Goal: Find specific page/section: Find specific page/section

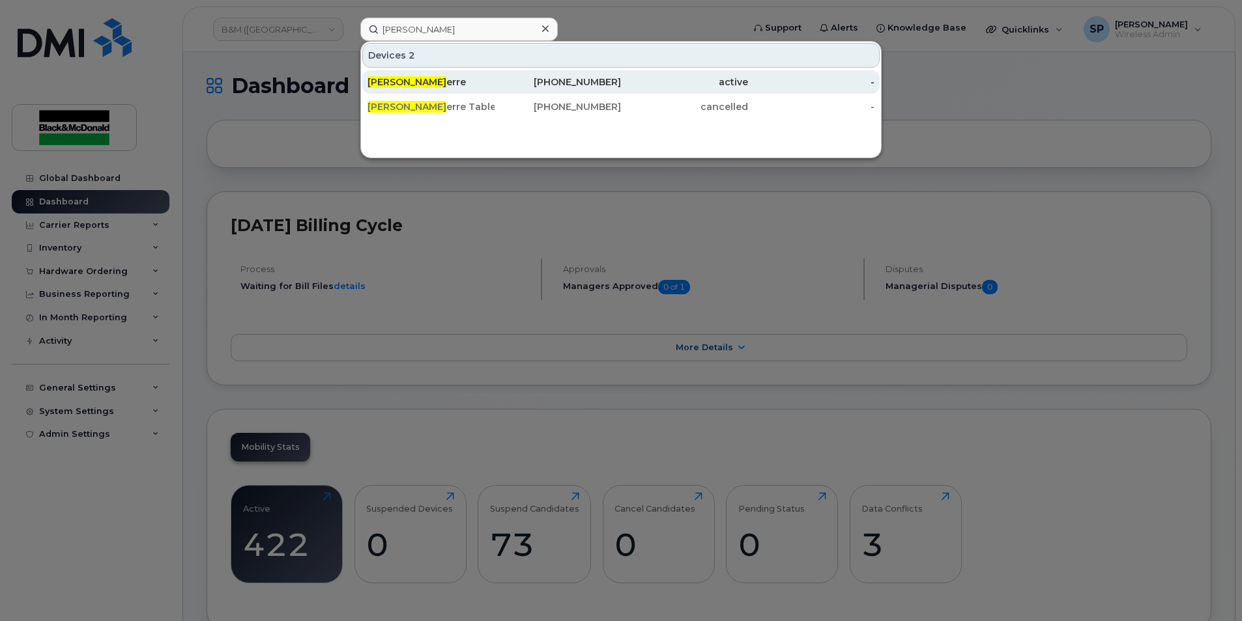
type input "[PERSON_NAME]"
click at [401, 78] on span "[PERSON_NAME]" at bounding box center [406, 82] width 79 height 12
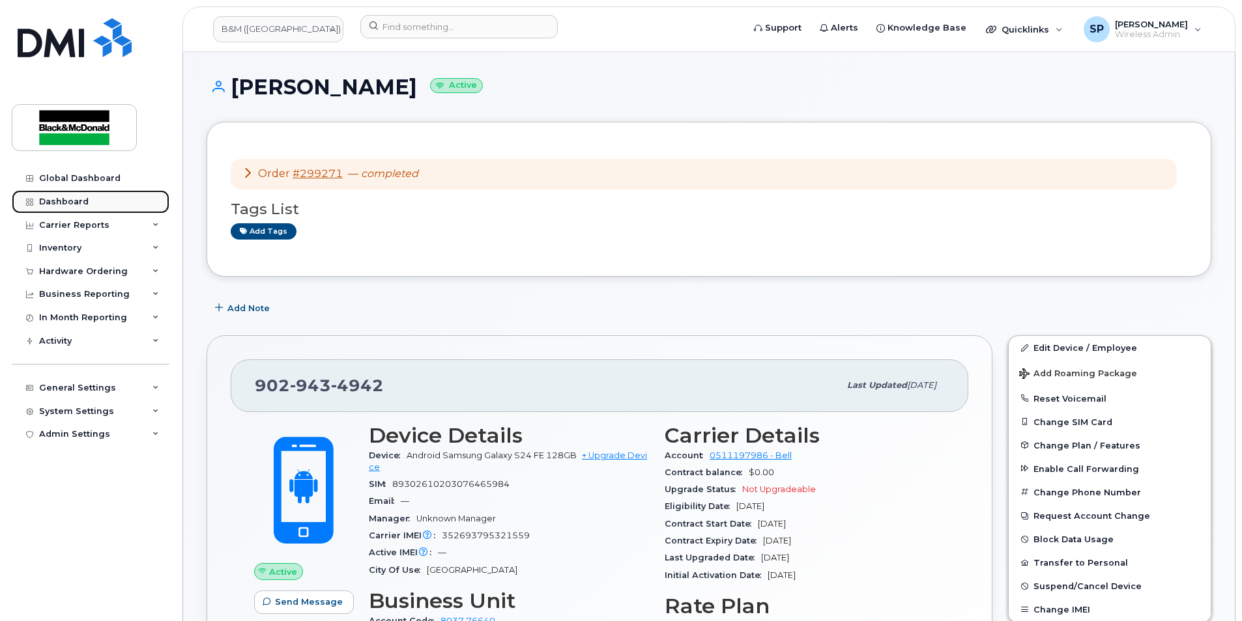
click at [75, 208] on link "Dashboard" at bounding box center [91, 201] width 158 height 23
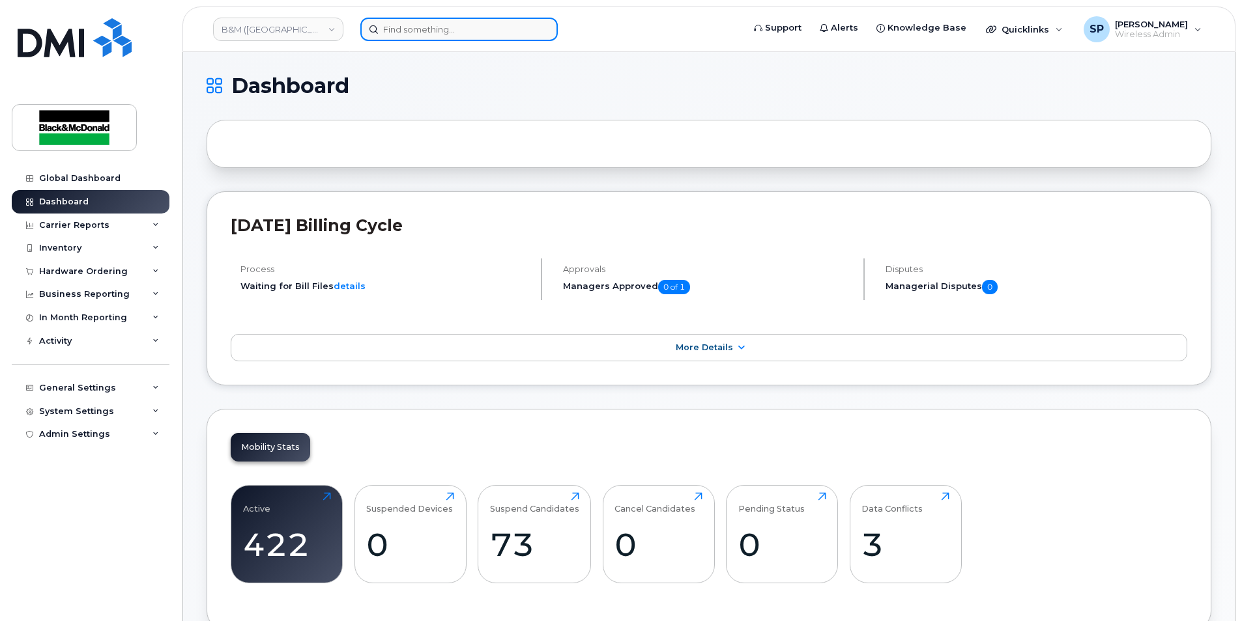
click at [456, 25] on input at bounding box center [458, 29] width 197 height 23
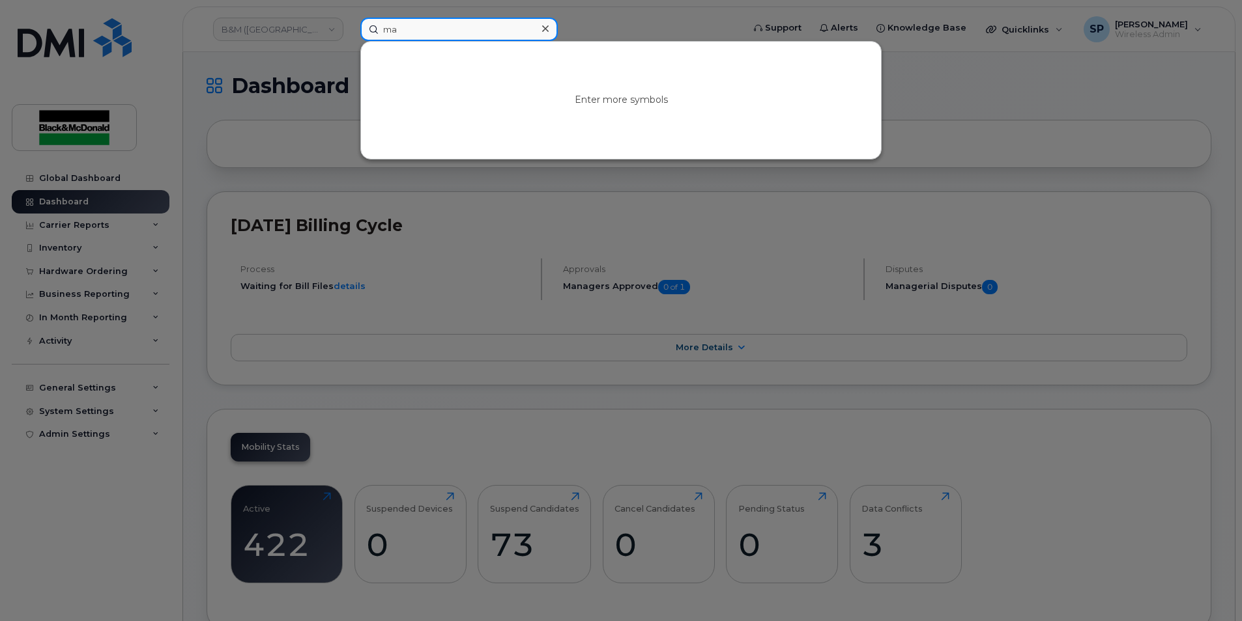
click at [412, 29] on input "ma" at bounding box center [458, 29] width 197 height 23
click at [429, 28] on input "ma" at bounding box center [458, 29] width 197 height 23
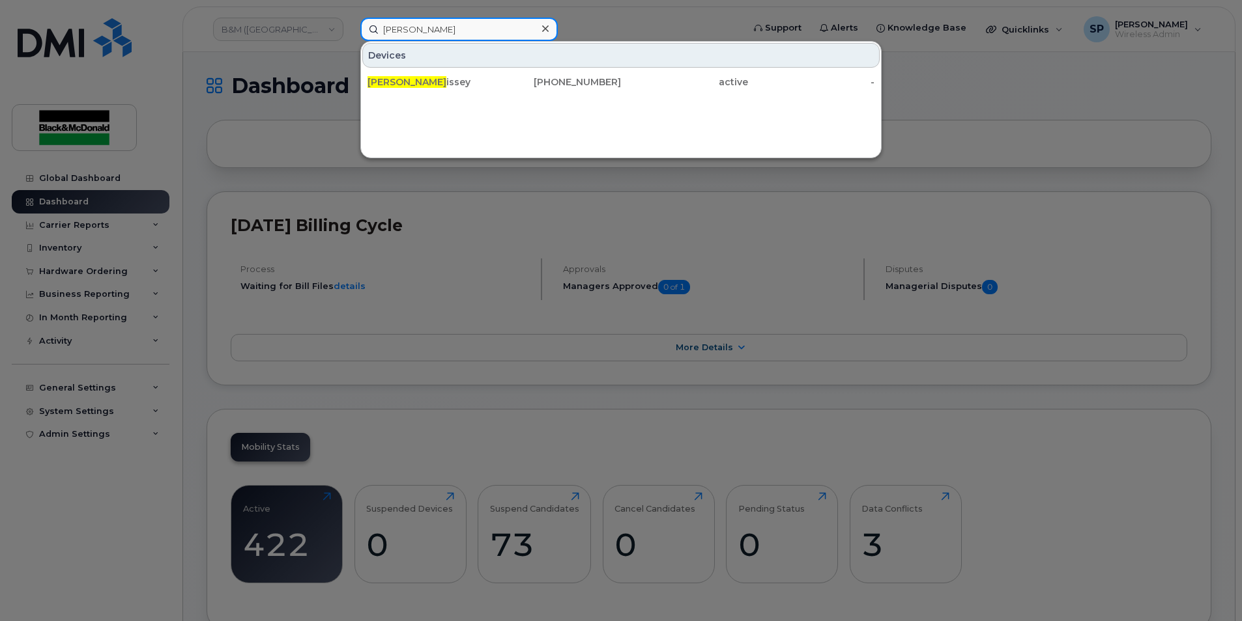
drag, startPoint x: 436, startPoint y: 31, endPoint x: 270, endPoint y: 36, distance: 166.2
click at [350, 36] on div "matt morr Devices Matt Morr issey 902-943-2968 active -" at bounding box center [547, 29] width 395 height 23
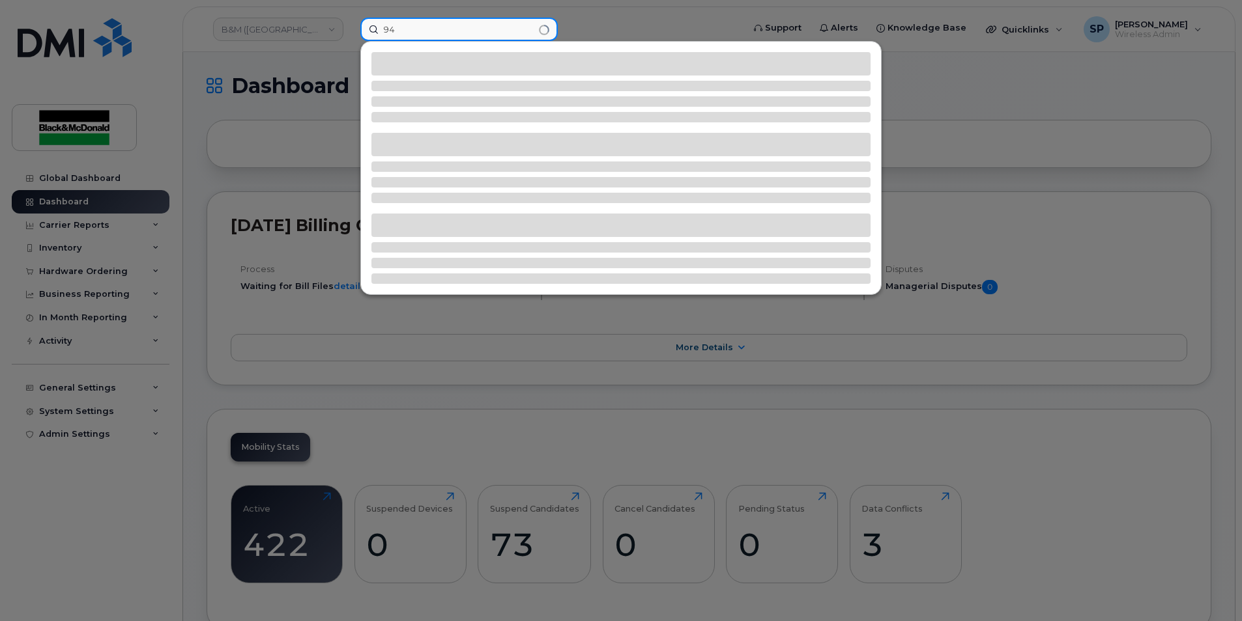
type input "9"
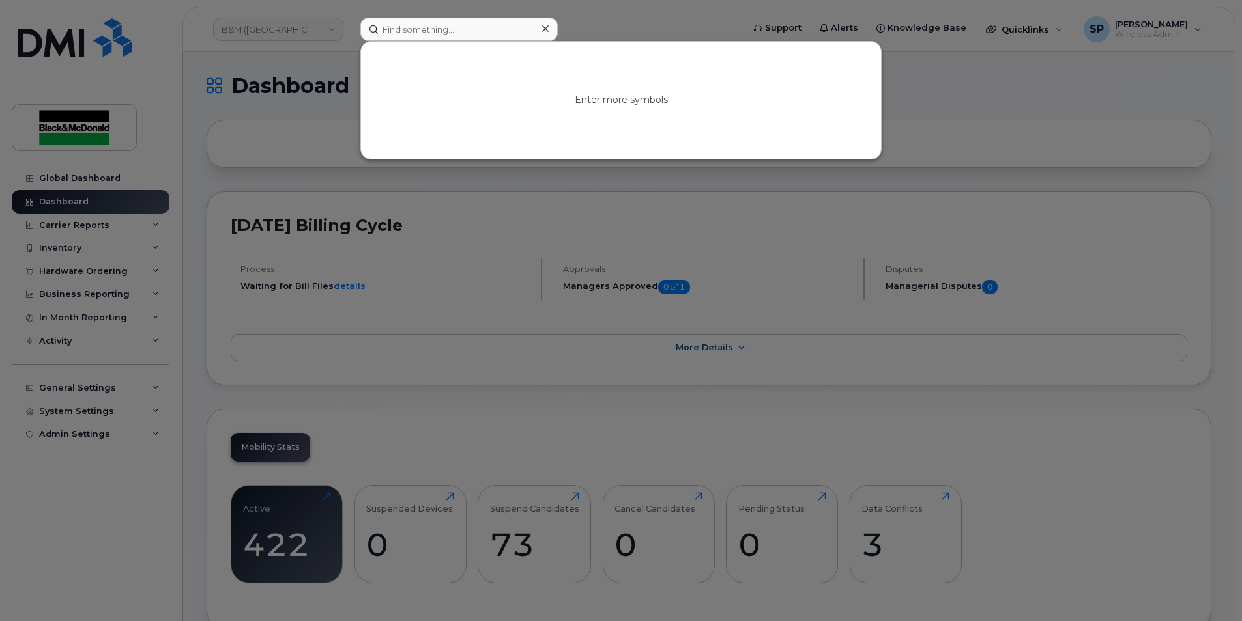
click at [1139, 166] on div at bounding box center [621, 310] width 1242 height 621
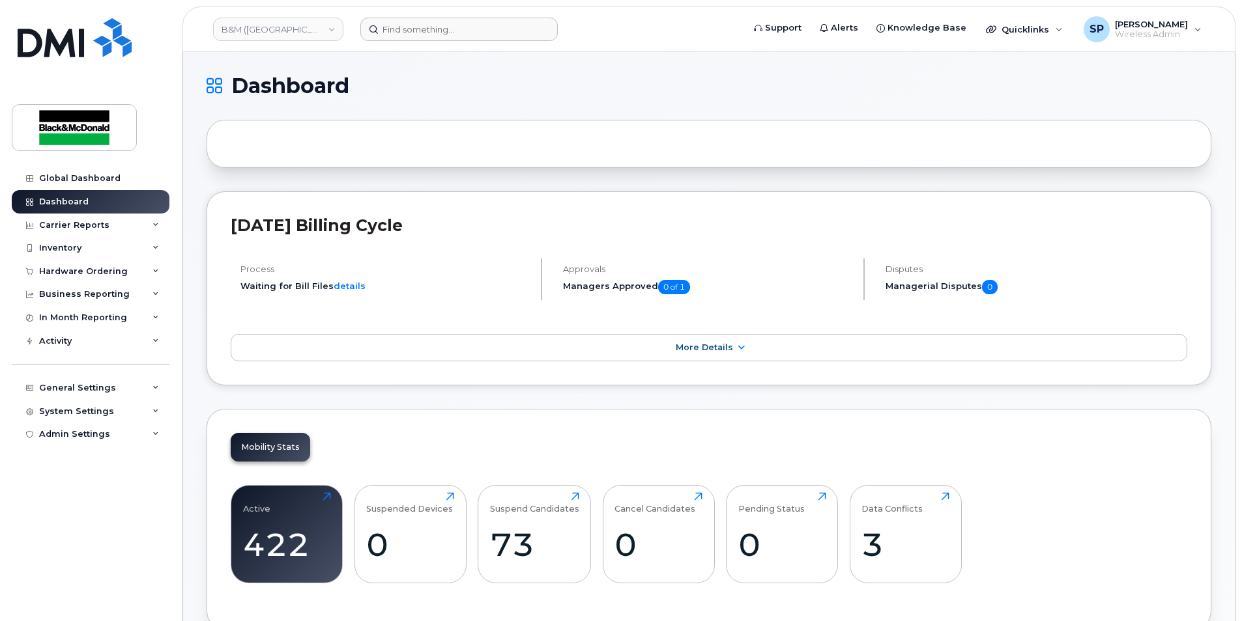
click at [1148, 45] on header "B&M (Atlantic Region) Support Alerts Knowledge Base Quicklinks Suspend / Cancel…" at bounding box center [708, 30] width 1053 height 46
click at [1149, 23] on span "[PERSON_NAME]" at bounding box center [1151, 24] width 73 height 10
click at [1053, 136] on div "Sign out" at bounding box center [1115, 134] width 188 height 24
